Goal: Information Seeking & Learning: Learn about a topic

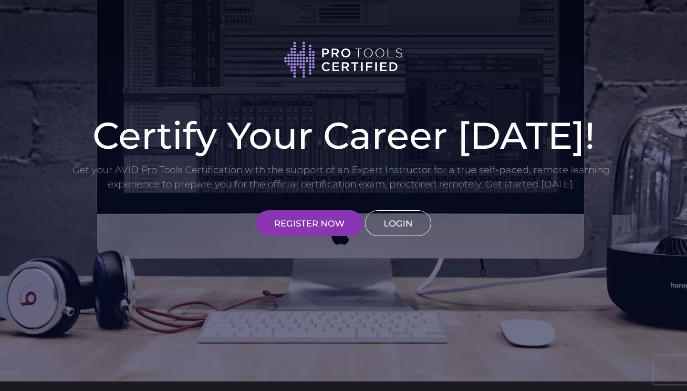
click at [403, 228] on link "LOGIN" at bounding box center [398, 223] width 66 height 26
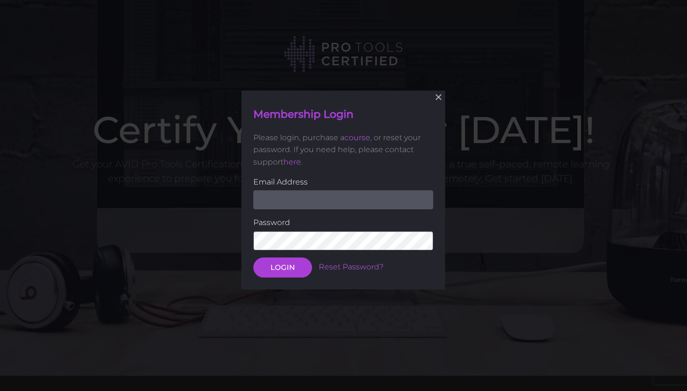
scroll to position [94, 0]
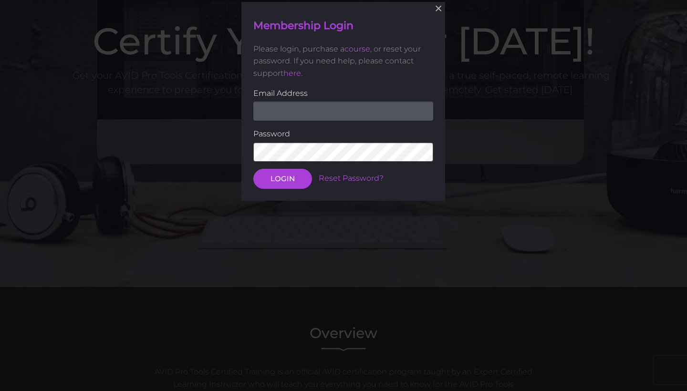
type input "arthur.schools@icloud.com"
click at [282, 177] on button "LOGIN" at bounding box center [282, 178] width 59 height 20
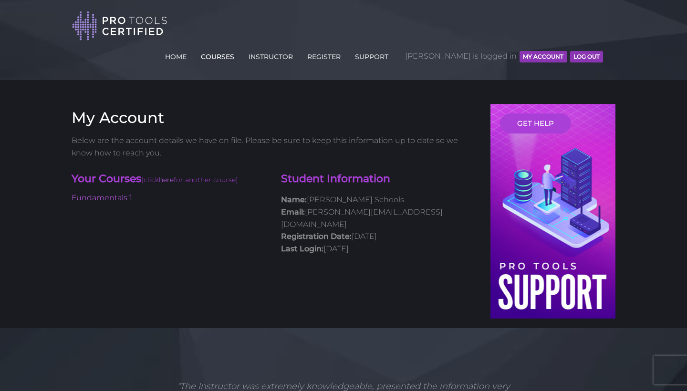
click at [236, 47] on link "COURSES" at bounding box center [217, 54] width 38 height 15
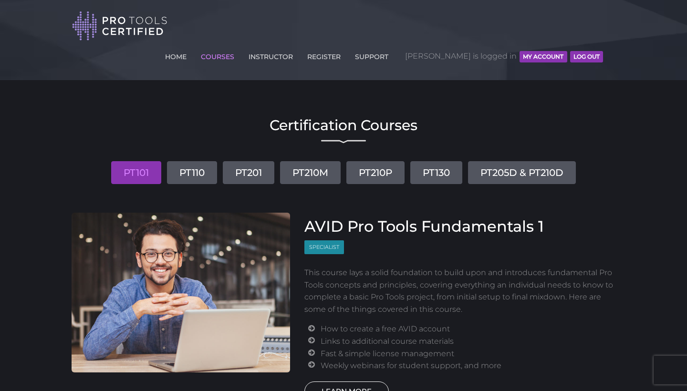
click at [360, 381] on link "LEARN MORE" at bounding box center [346, 391] width 84 height 20
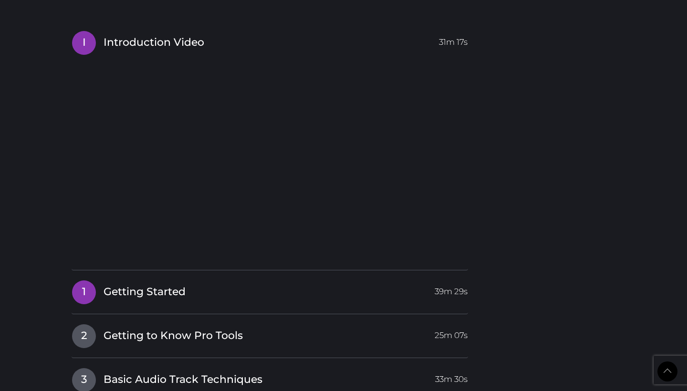
scroll to position [896, 0]
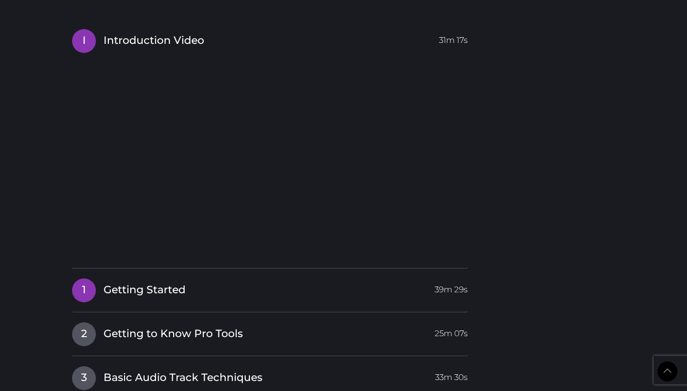
click at [152, 283] on span "Getting Started" at bounding box center [144, 290] width 82 height 15
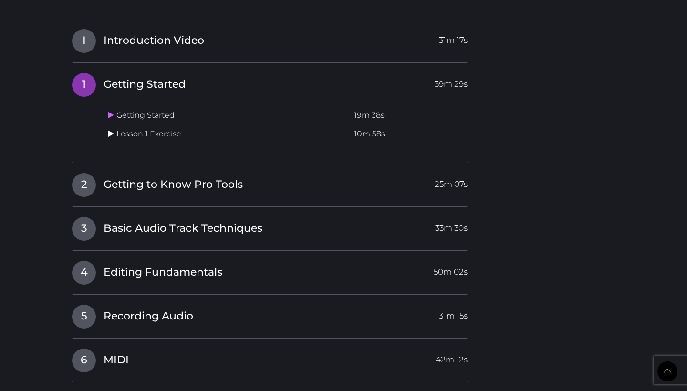
click at [110, 130] on icon at bounding box center [111, 134] width 6 height 8
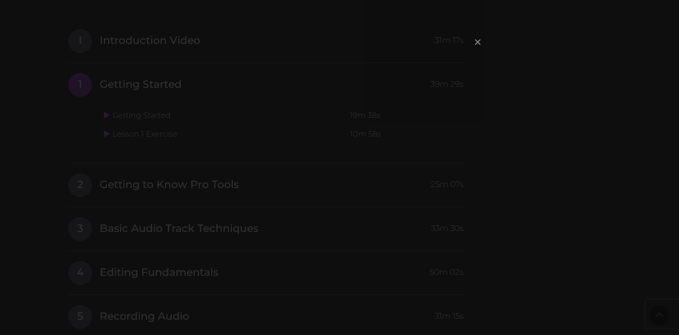
click at [479, 40] on span "×" at bounding box center [478, 41] width 10 height 21
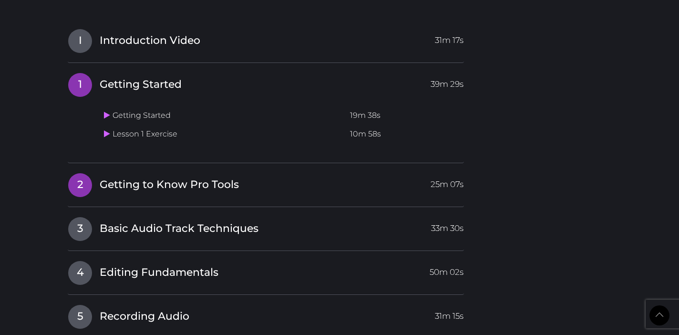
click at [82, 173] on span "2" at bounding box center [80, 185] width 24 height 24
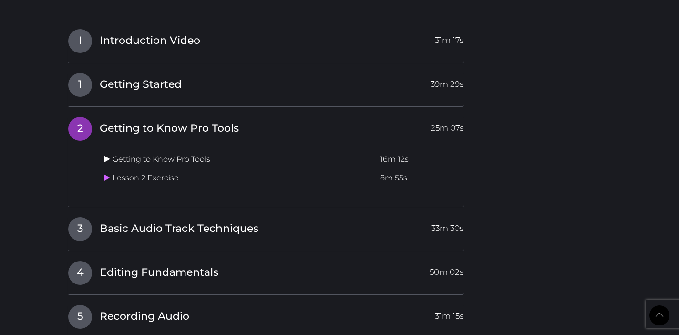
click at [105, 155] on icon at bounding box center [107, 159] width 6 height 8
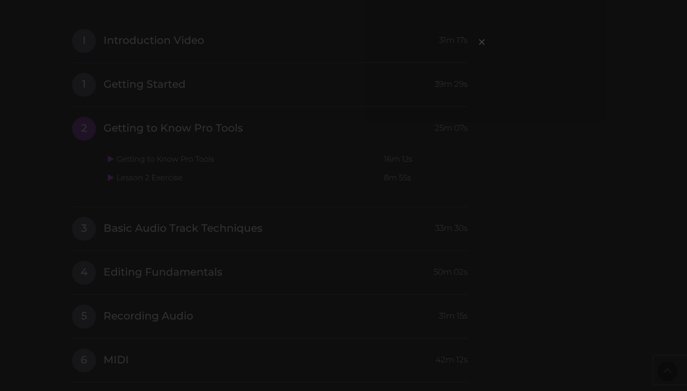
click at [524, 168] on div "×" at bounding box center [343, 195] width 687 height 391
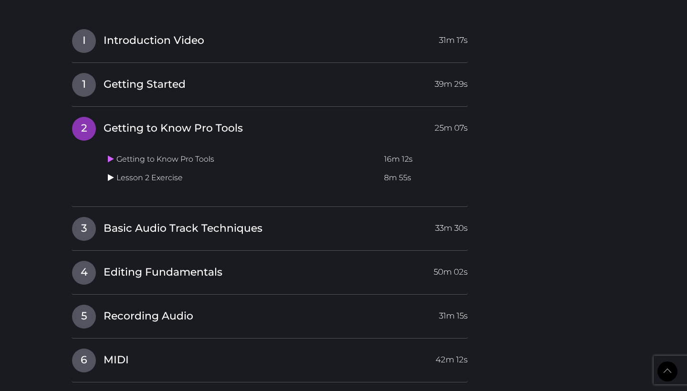
click at [108, 174] on icon at bounding box center [111, 178] width 6 height 8
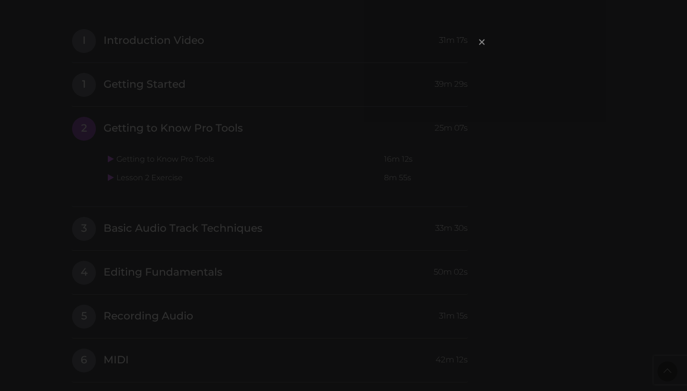
click at [481, 43] on span "×" at bounding box center [482, 41] width 10 height 21
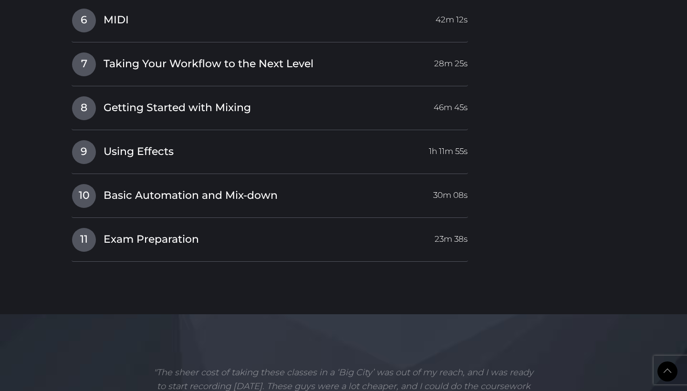
scroll to position [1240, 0]
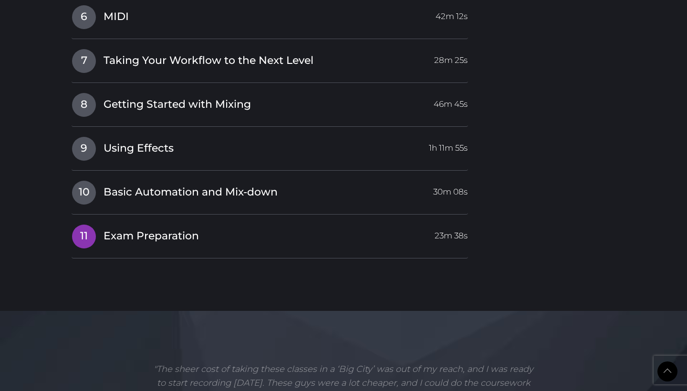
click at [409, 224] on link "11 Exam Preparation 23m 38s" at bounding box center [270, 234] width 396 height 20
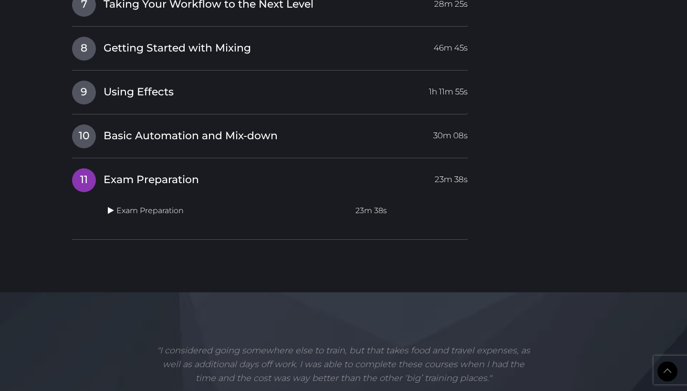
click at [114, 206] on link at bounding box center [112, 210] width 9 height 9
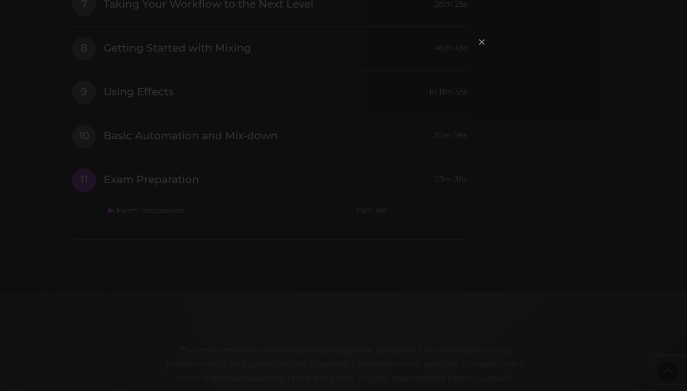
click at [482, 41] on span "×" at bounding box center [482, 41] width 10 height 21
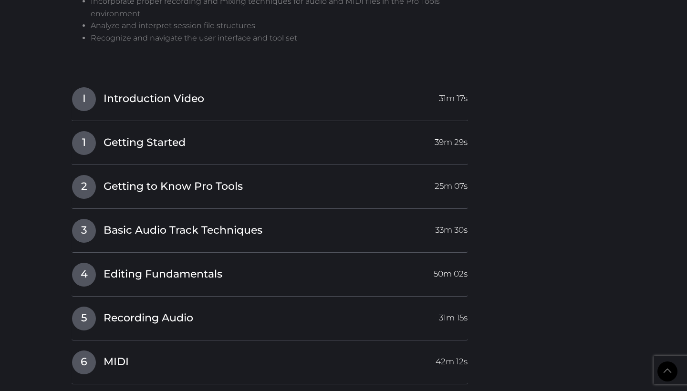
scroll to position [841, 0]
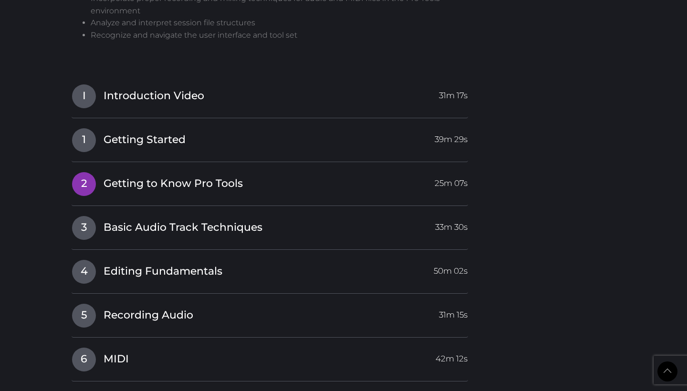
click at [144, 176] on span "Getting to Know Pro Tools" at bounding box center [172, 183] width 139 height 15
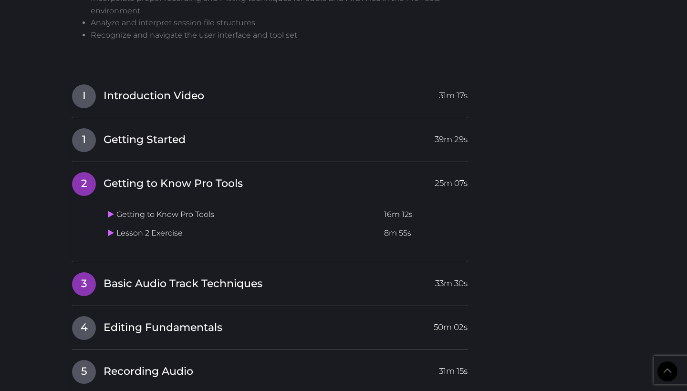
click at [137, 277] on span "Basic Audio Track Techniques" at bounding box center [182, 284] width 159 height 15
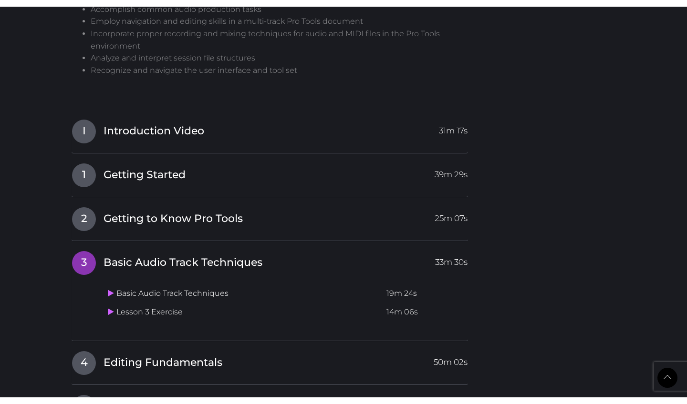
scroll to position [799, 0]
